Goal: Find specific page/section: Find specific page/section

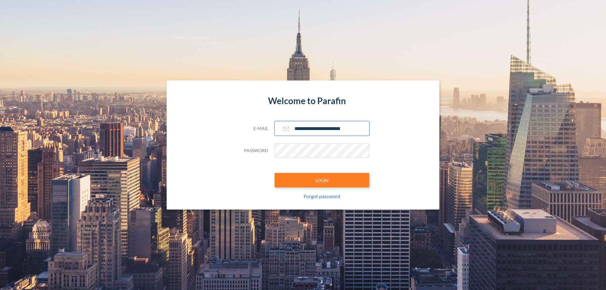
type input "**********"
click at [322, 180] on button "LOGIN" at bounding box center [322, 180] width 95 height 15
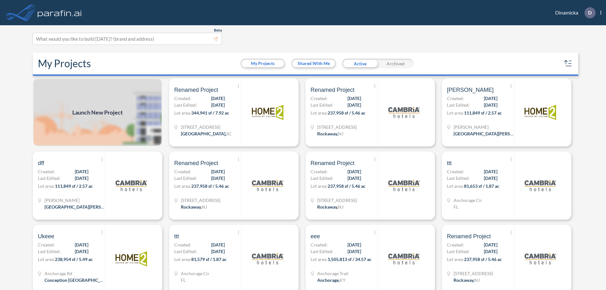
scroll to position [2, 0]
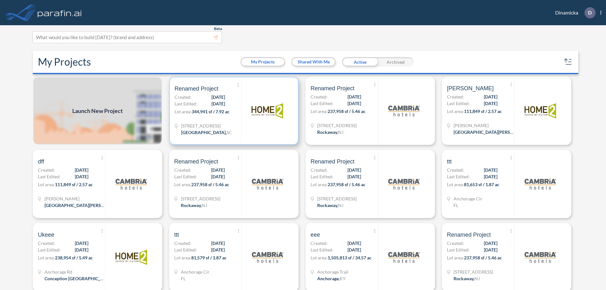
click at [233, 111] on p "Lot area: 344,941 sf / 7.92 ac" at bounding box center [208, 112] width 67 height 9
